Goal: Information Seeking & Learning: Find specific fact

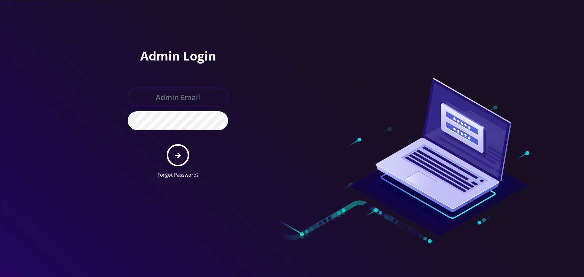
click at [177, 98] on input "text" at bounding box center [178, 97] width 100 height 19
type input "[EMAIL_ADDRESS][DOMAIN_NAME]"
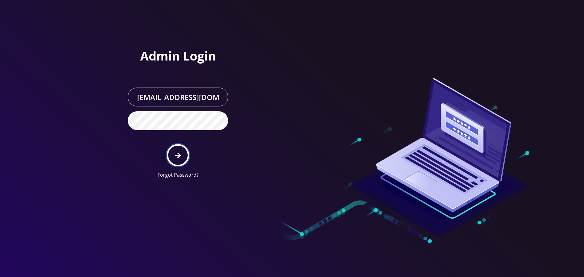
click at [183, 161] on button "submit" at bounding box center [178, 155] width 22 height 22
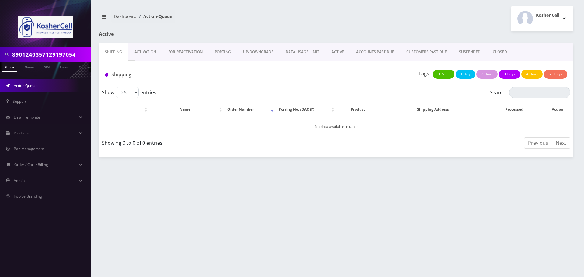
drag, startPoint x: 78, startPoint y: 56, endPoint x: 0, endPoint y: 55, distance: 78.2
click at [0, 55] on div "8901240357129197054" at bounding box center [45, 54] width 91 height 15
type input "yeshiva"
click at [23, 69] on link "Name" at bounding box center [26, 67] width 15 height 10
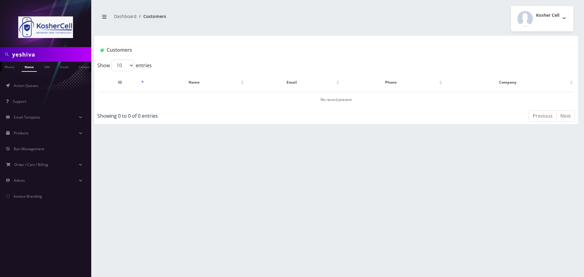
click at [42, 57] on input "yeshiva" at bounding box center [51, 55] width 78 height 12
drag, startPoint x: 38, startPoint y: 56, endPoint x: 0, endPoint y: 56, distance: 38.3
click at [0, 56] on div "yeshiva" at bounding box center [45, 54] width 91 height 15
type input "south"
drag, startPoint x: 33, startPoint y: 53, endPoint x: 5, endPoint y: 58, distance: 28.2
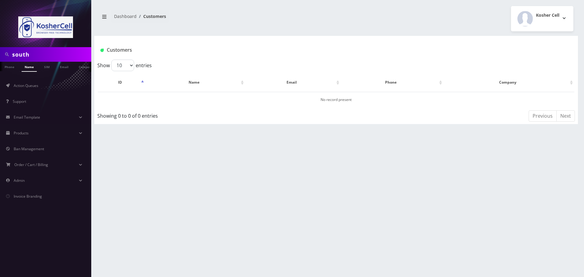
click at [5, 58] on div "south" at bounding box center [46, 55] width 88 height 12
type input "zeiger"
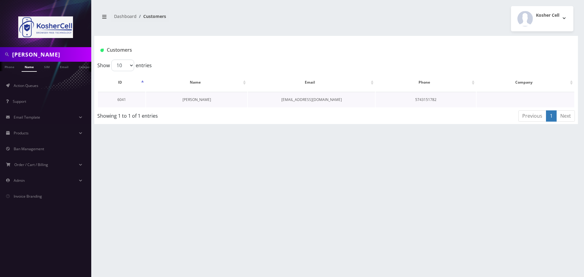
click at [193, 99] on link "[PERSON_NAME]" at bounding box center [196, 99] width 29 height 5
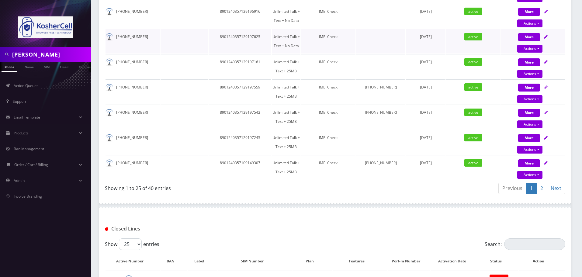
scroll to position [639, 0]
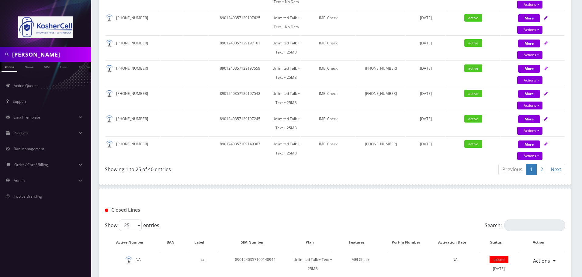
click at [542, 168] on link "2" at bounding box center [541, 169] width 11 height 11
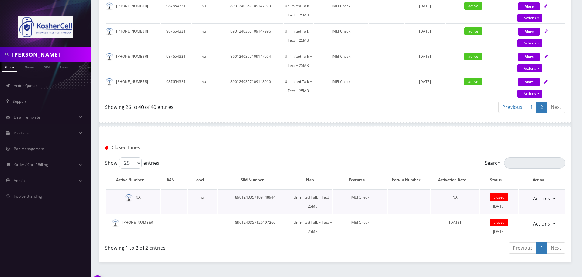
scroll to position [487, 0]
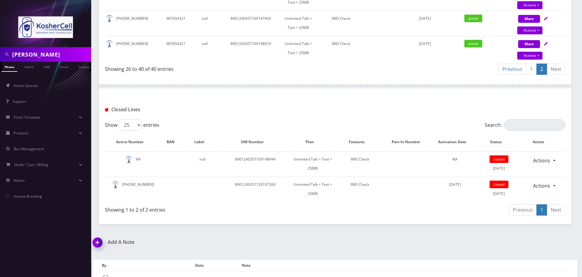
click at [531, 68] on link "1" at bounding box center [531, 69] width 11 height 11
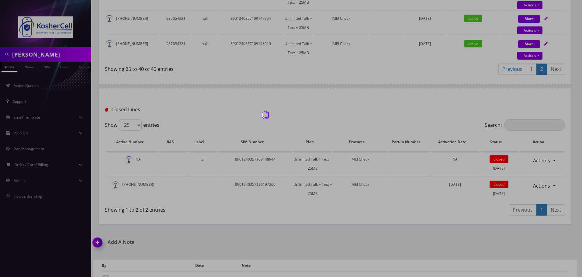
scroll to position [670, 0]
